Goal: Information Seeking & Learning: Learn about a topic

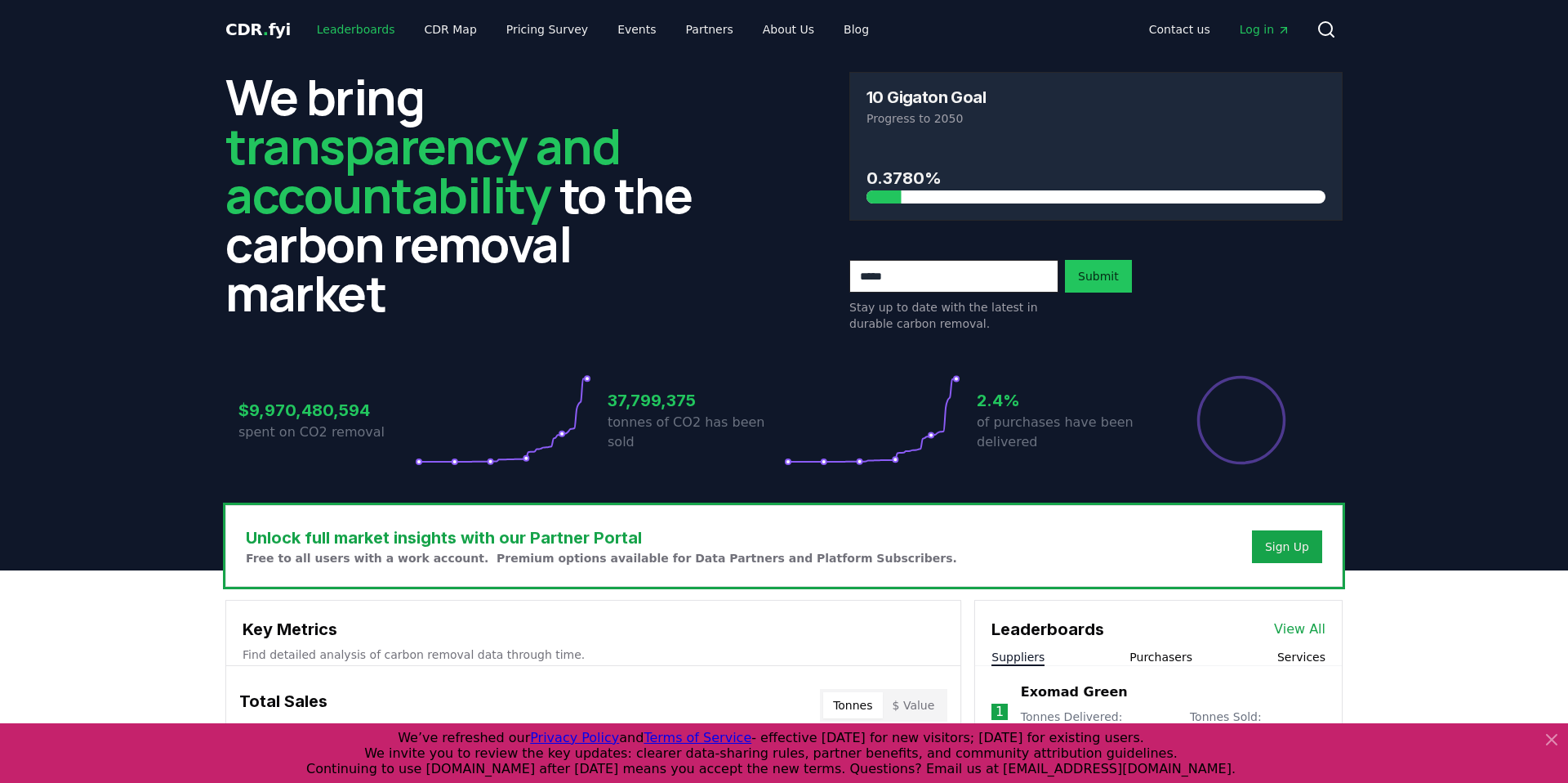
click at [359, 21] on link "Leaderboards" at bounding box center [355, 30] width 104 height 30
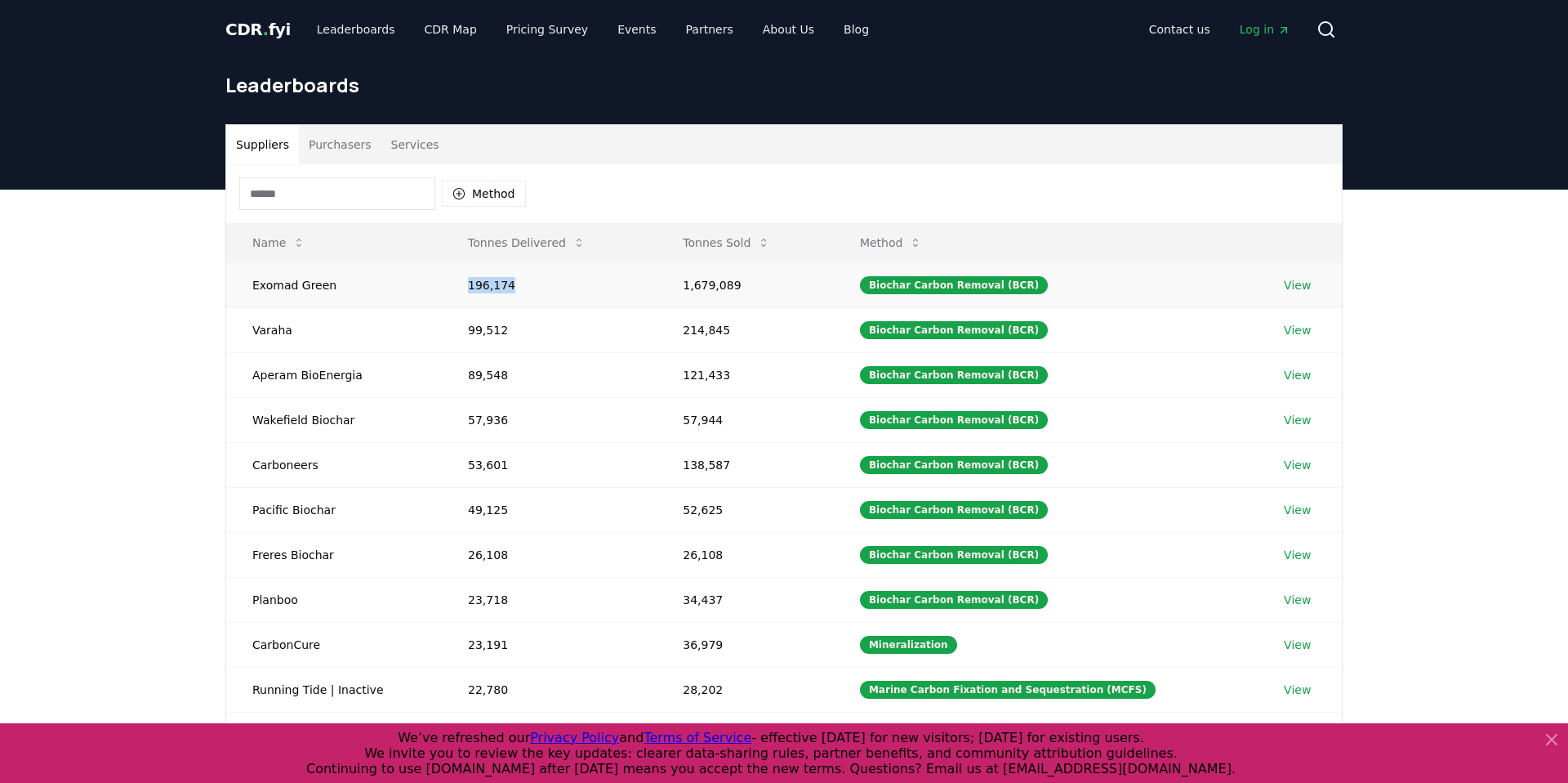
drag, startPoint x: 521, startPoint y: 294, endPoint x: 418, endPoint y: 290, distance: 103.1
click at [418, 290] on tr "Exomad Green 196,174 1,679,089 Biochar Carbon Removal (BCR) View" at bounding box center [783, 285] width 1115 height 45
click at [753, 287] on td "1,679,089" at bounding box center [745, 285] width 177 height 45
drag, startPoint x: 756, startPoint y: 286, endPoint x: 647, endPoint y: 290, distance: 109.1
click at [647, 290] on tr "Exomad Green 196,174 1,679,089 Biochar Carbon Removal (BCR) View" at bounding box center [783, 285] width 1115 height 45
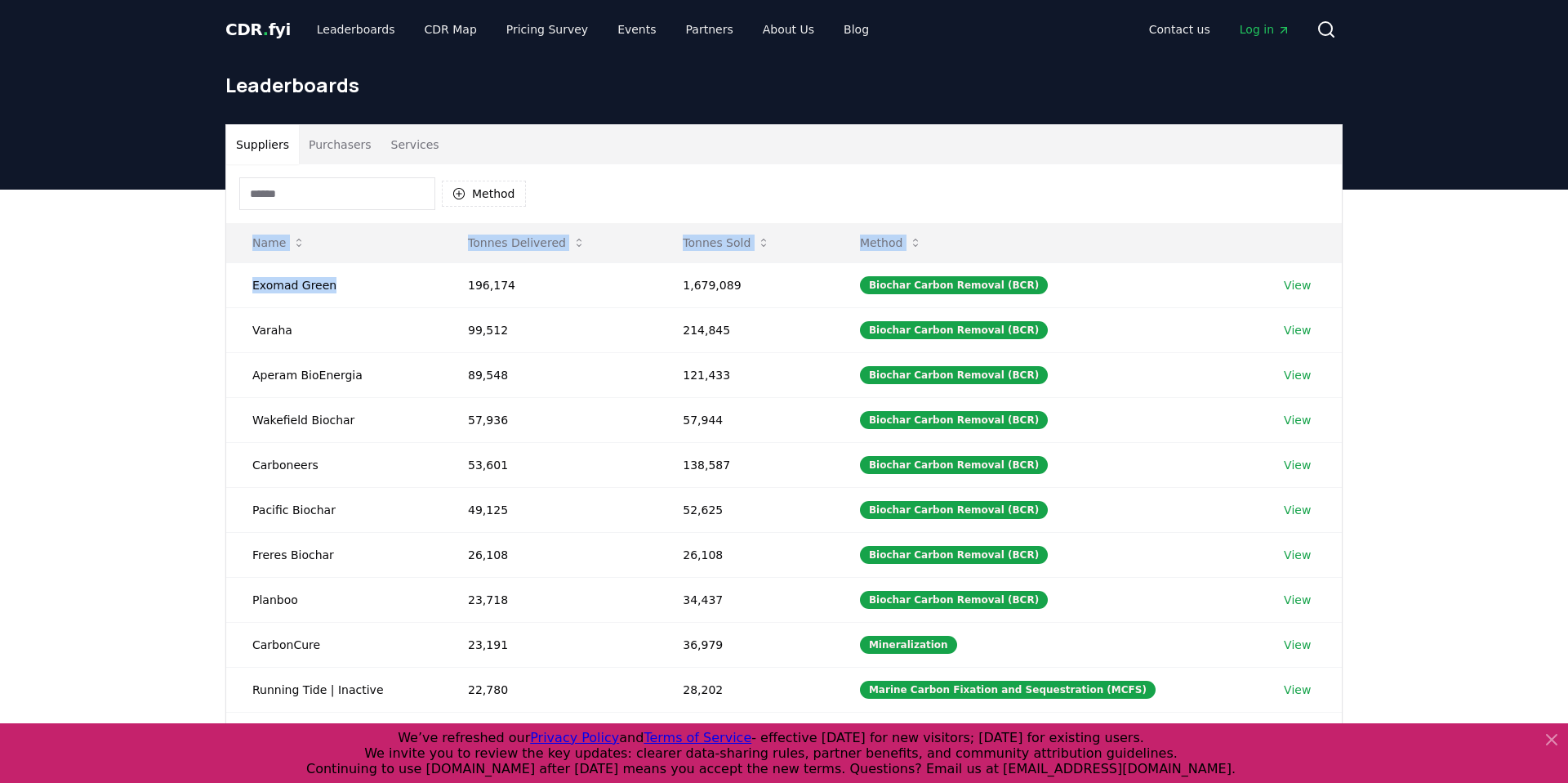
drag, startPoint x: 334, startPoint y: 294, endPoint x: 224, endPoint y: 290, distance: 110.1
click at [224, 290] on div "Suppliers Purchasers Services Method Name Tonnes Delivered Tonnes Sold Method E…" at bounding box center [783, 452] width 1143 height 655
click at [335, 152] on button "Purchasers" at bounding box center [339, 144] width 83 height 39
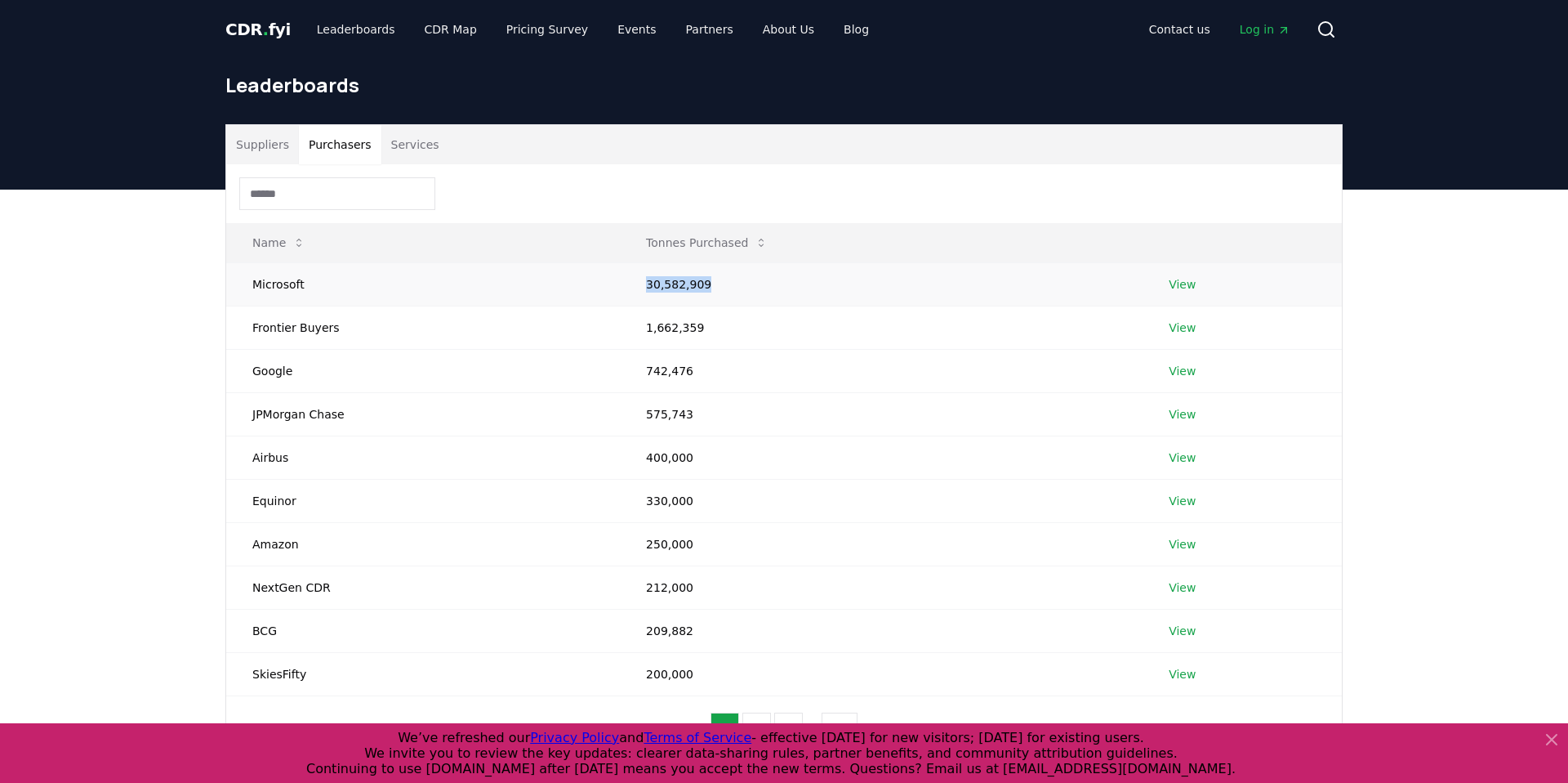
drag, startPoint x: 738, startPoint y: 289, endPoint x: 643, endPoint y: 284, distance: 95.1
click at [643, 284] on td "30,582,909" at bounding box center [881, 285] width 522 height 44
drag, startPoint x: 712, startPoint y: 321, endPoint x: 632, endPoint y: 326, distance: 80.2
click at [632, 326] on td "1,662,359" at bounding box center [881, 327] width 522 height 44
click at [634, 326] on td "1,662,359" at bounding box center [881, 327] width 522 height 44
